Goal: Transaction & Acquisition: Purchase product/service

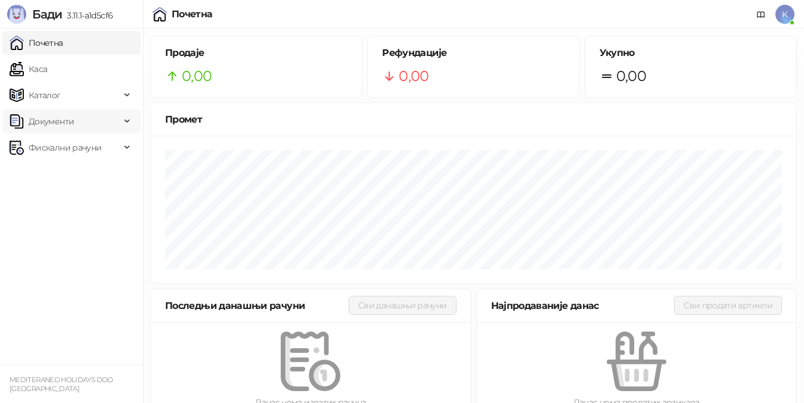
click at [69, 126] on span "Документи" at bounding box center [51, 122] width 45 height 24
click at [47, 66] on link "Каса" at bounding box center [29, 69] width 38 height 24
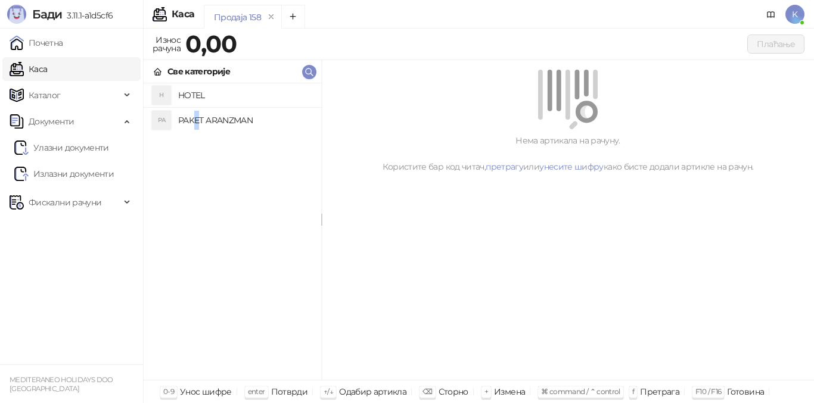
click at [197, 122] on h4 "PAKET ARANZMAN" at bounding box center [244, 120] width 133 height 19
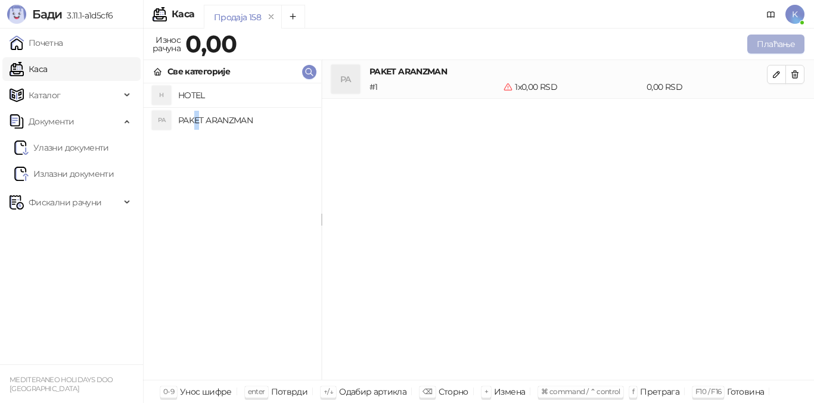
click at [767, 43] on button "Плаћање" at bounding box center [775, 44] width 57 height 19
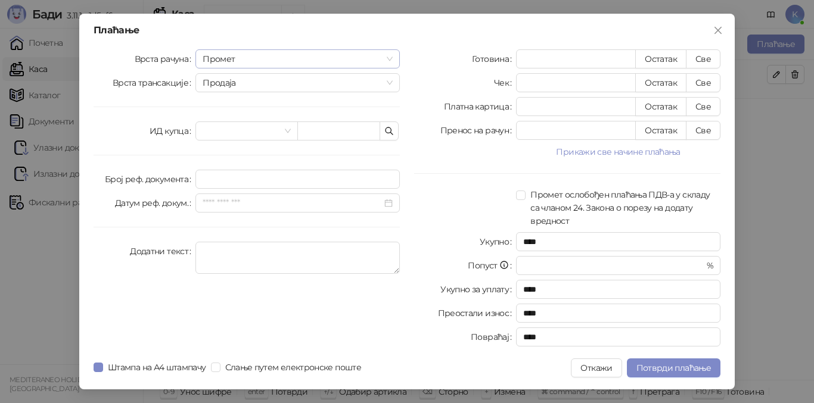
click at [238, 57] on span "Промет" at bounding box center [298, 59] width 190 height 18
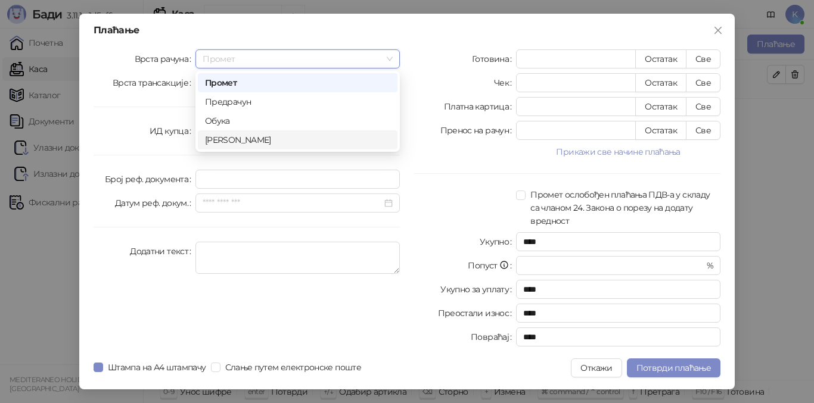
click at [231, 135] on div "[PERSON_NAME]" at bounding box center [297, 139] width 185 height 13
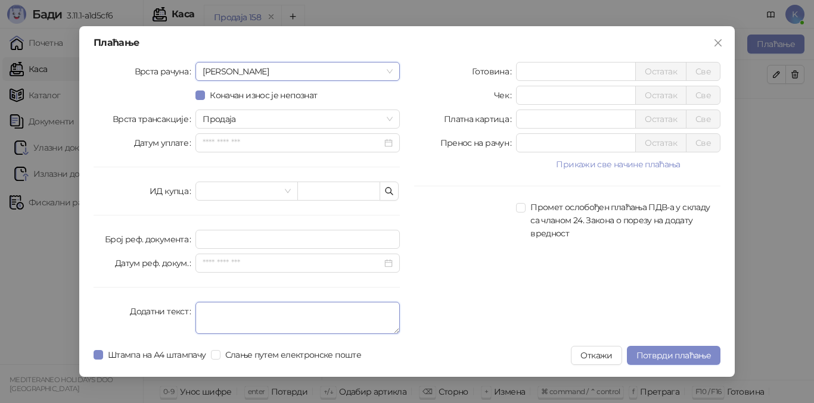
drag, startPoint x: 234, startPoint y: 303, endPoint x: 228, endPoint y: 304, distance: 6.1
click at [232, 303] on textarea "Додатни текст" at bounding box center [297, 318] width 204 height 32
type textarea "*********"
click at [518, 72] on input "*" at bounding box center [576, 72] width 119 height 18
type input "******"
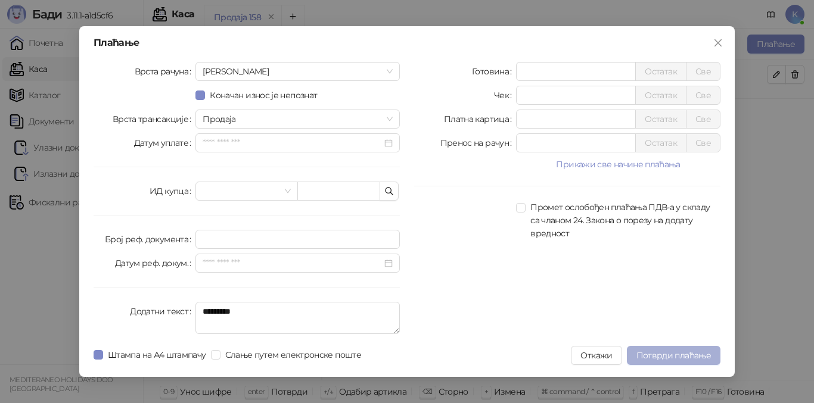
click at [697, 353] on span "Потврди плаћање" at bounding box center [673, 355] width 74 height 11
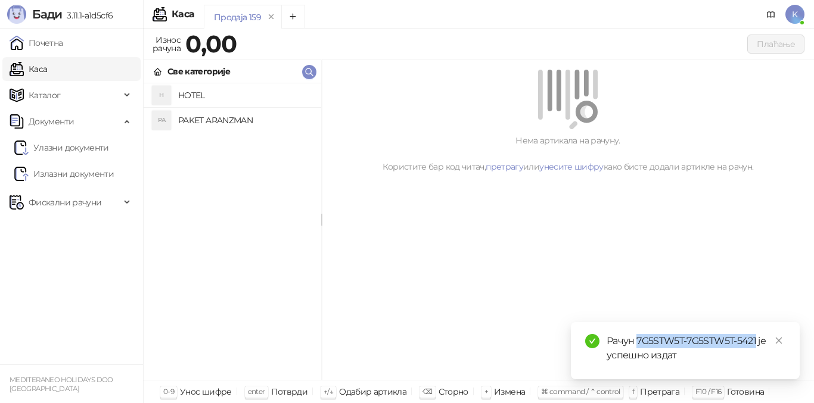
drag, startPoint x: 636, startPoint y: 341, endPoint x: 757, endPoint y: 343, distance: 121.6
click at [757, 343] on div "Рачун 7G5STW5T-7G5STW5T-5421 је успешно издат" at bounding box center [696, 348] width 179 height 29
copy div "7G5STW5T-7G5STW5T-5421"
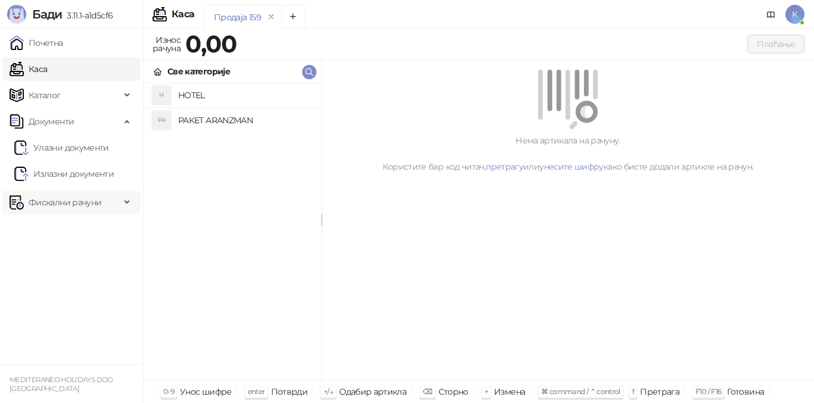
click at [68, 211] on span "Фискални рачуни" at bounding box center [65, 203] width 73 height 24
drag, startPoint x: 74, startPoint y: 226, endPoint x: 80, endPoint y: 220, distance: 8.0
click at [75, 226] on link "Издати рачуни" at bounding box center [54, 229] width 80 height 24
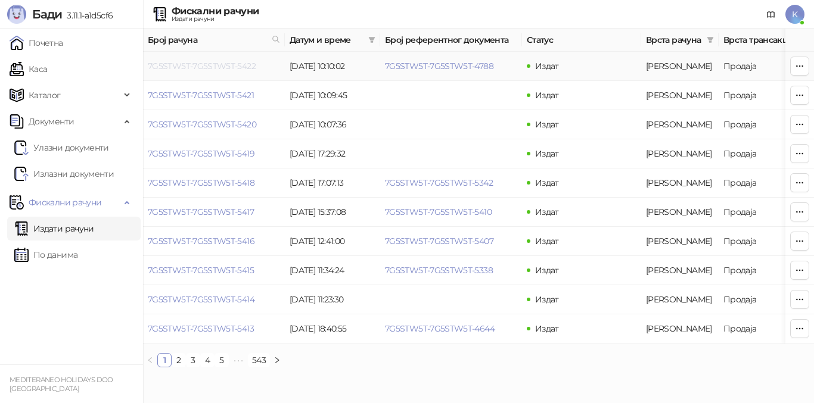
click at [212, 66] on link "7G5STW5T-7G5STW5T-5422" at bounding box center [202, 66] width 108 height 11
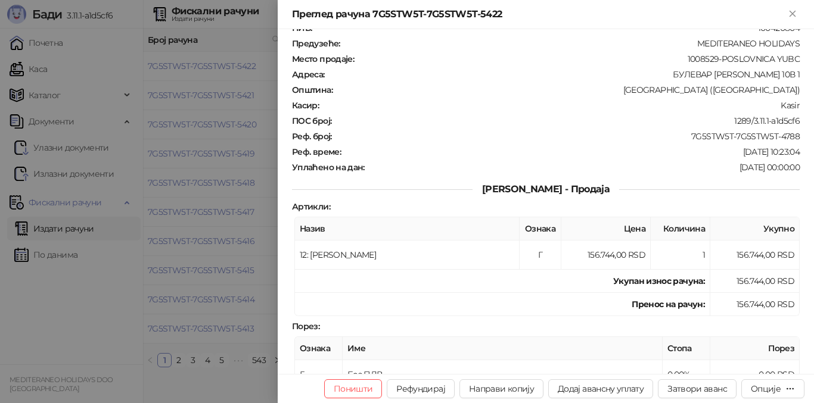
scroll to position [60, 0]
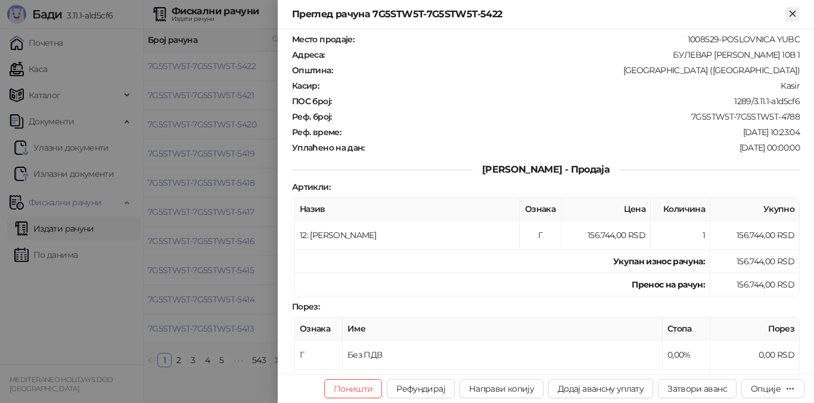
click at [791, 11] on icon "Close" at bounding box center [792, 13] width 11 height 11
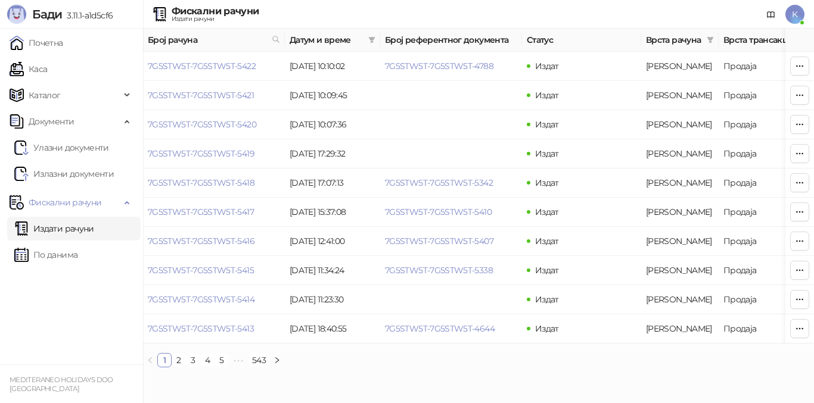
click at [91, 228] on link "Издати рачуни" at bounding box center [54, 229] width 80 height 24
click at [214, 91] on link "7G5STW5T-7G5STW5T-5421" at bounding box center [201, 95] width 106 height 11
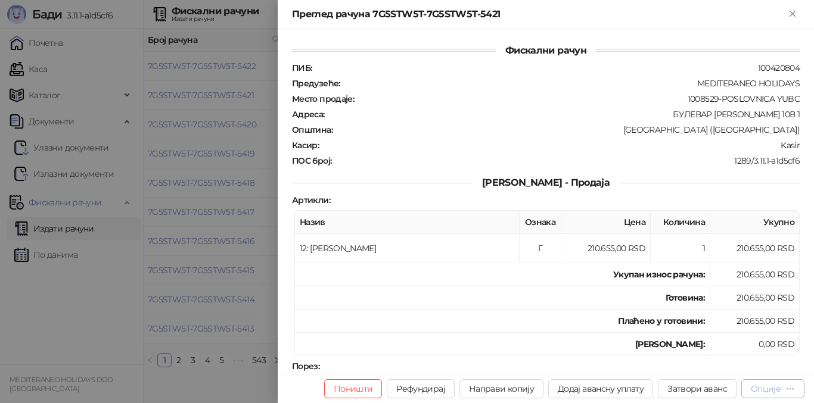
click at [772, 388] on div "Опције" at bounding box center [766, 389] width 30 height 11
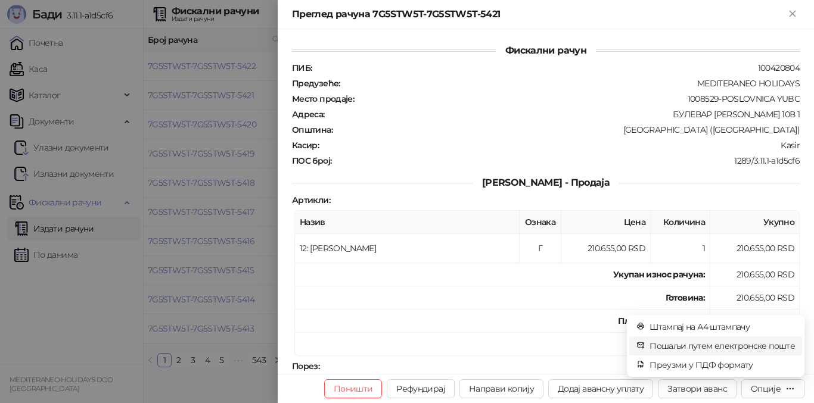
click at [713, 346] on span "Пошаљи путем електронске поште" at bounding box center [721, 346] width 145 height 13
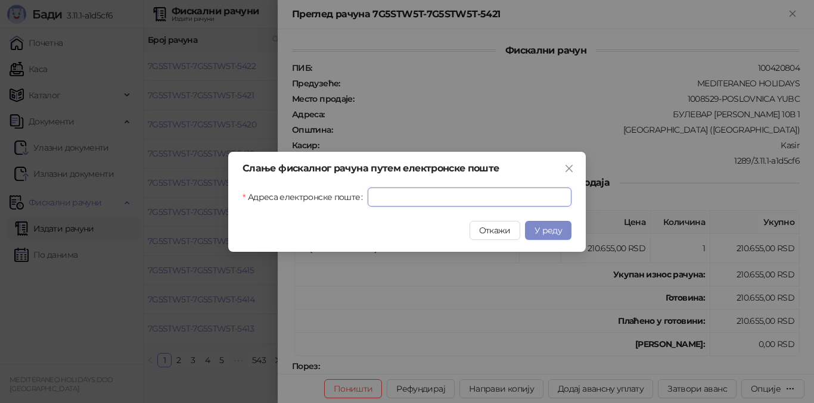
click at [378, 195] on input "Адреса електронске поште" at bounding box center [470, 197] width 204 height 19
paste input "**********"
type input "**********"
click at [552, 232] on span "У реду" at bounding box center [547, 230] width 27 height 11
